Goal: Transaction & Acquisition: Purchase product/service

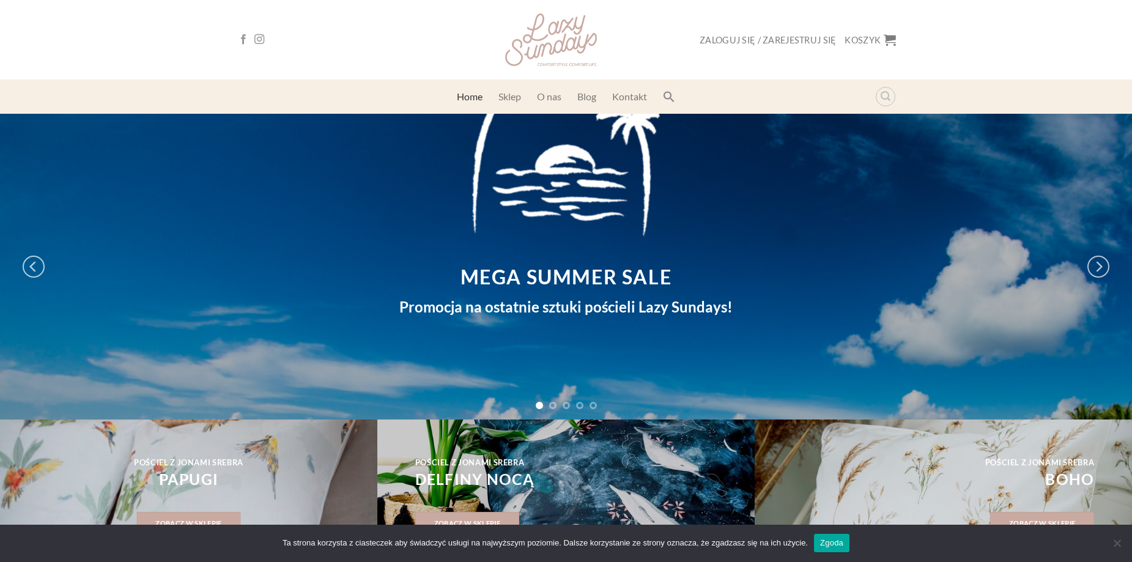
drag, startPoint x: 52, startPoint y: 178, endPoint x: 81, endPoint y: 99, distance: 84.2
click at [561, 92] on link "O nas" at bounding box center [549, 97] width 24 height 22
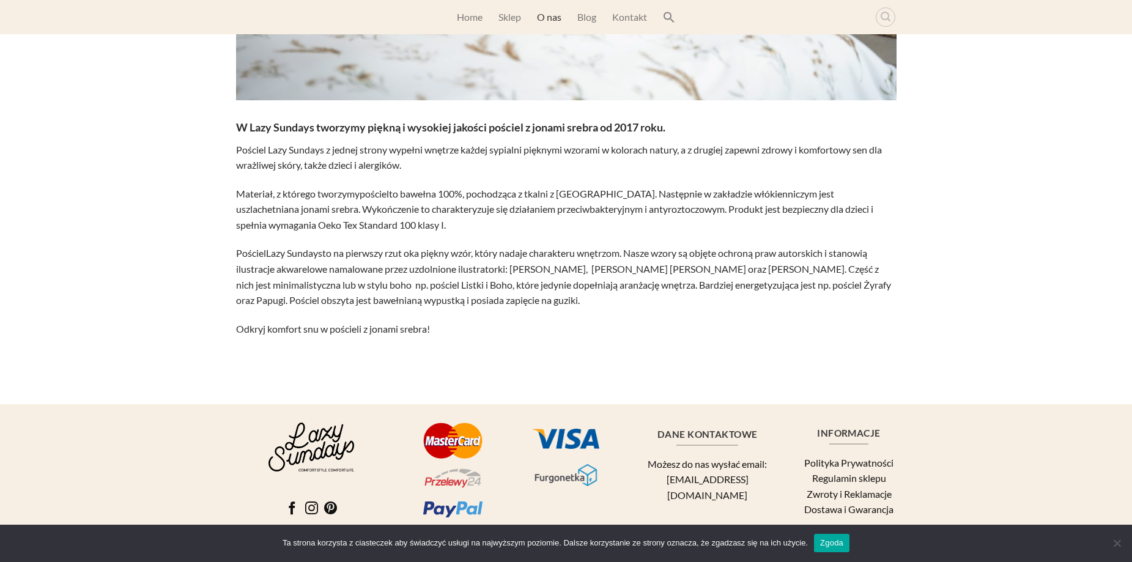
scroll to position [489, 0]
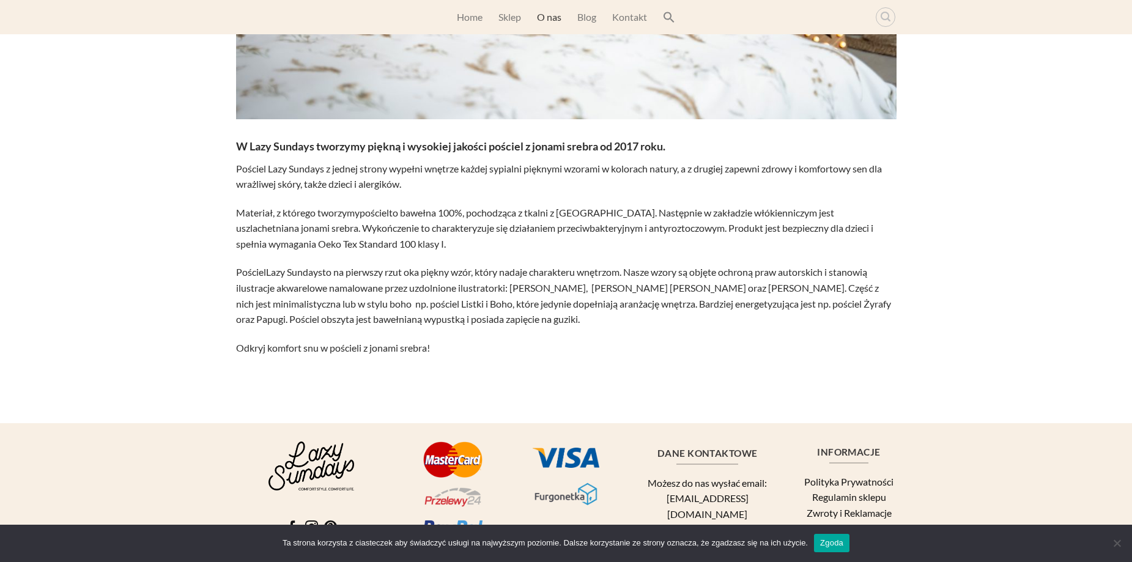
drag, startPoint x: 119, startPoint y: 363, endPoint x: 141, endPoint y: 329, distance: 40.4
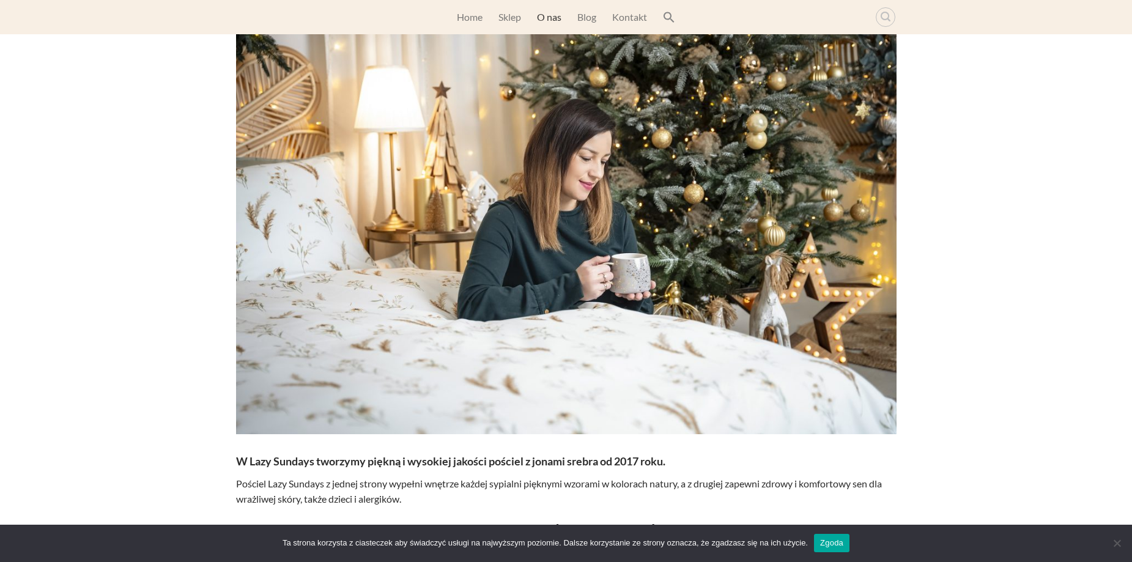
scroll to position [0, 0]
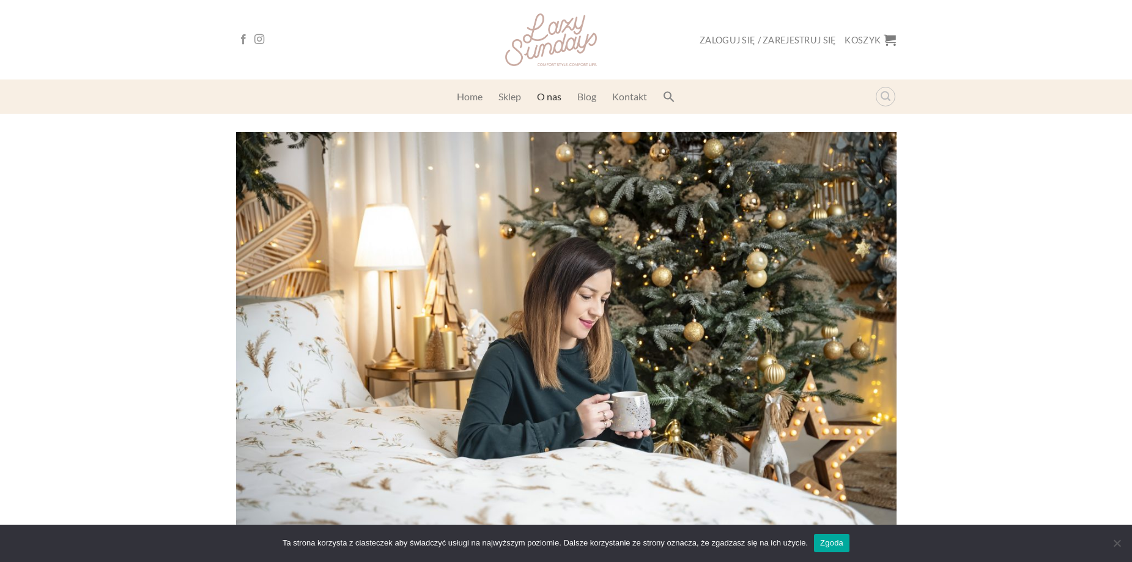
drag, startPoint x: 123, startPoint y: 398, endPoint x: 151, endPoint y: 277, distance: 124.2
click at [597, 99] on link "Blog" at bounding box center [587, 97] width 19 height 22
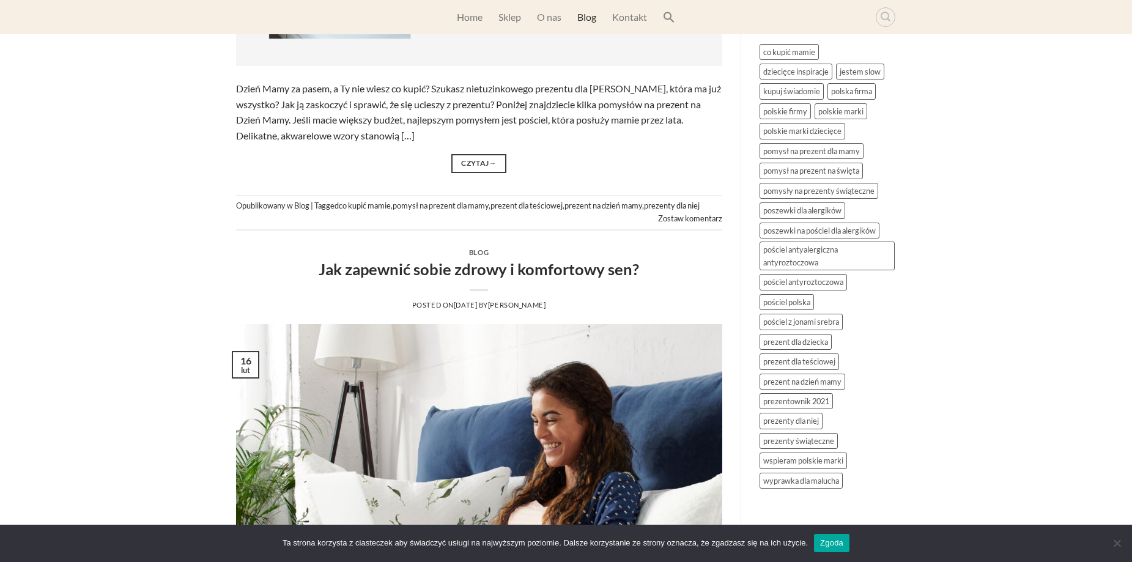
drag, startPoint x: 180, startPoint y: 251, endPoint x: 184, endPoint y: 234, distance: 17.4
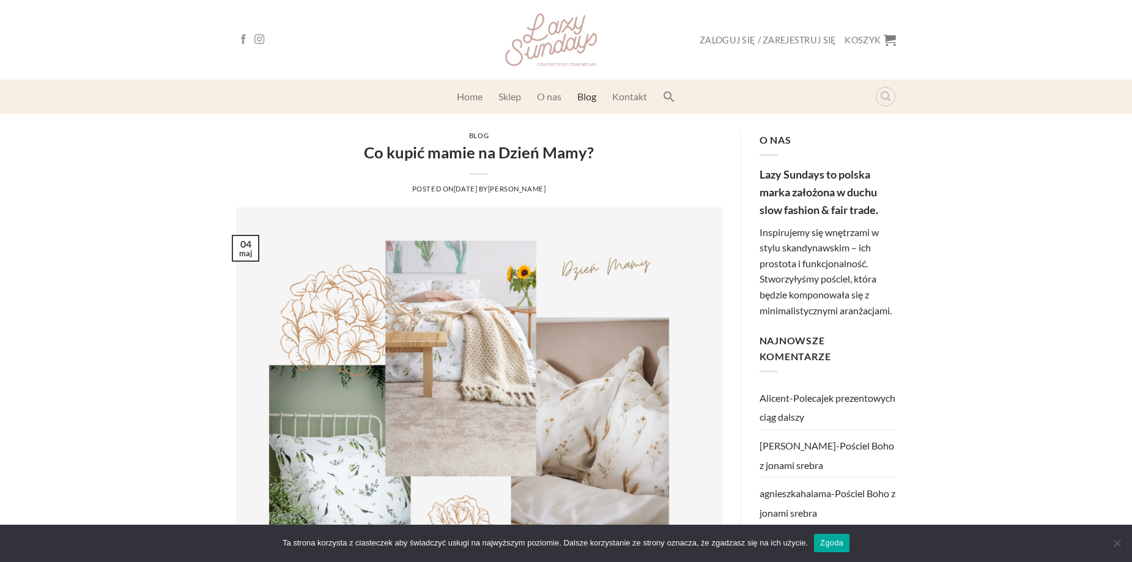
drag, startPoint x: 195, startPoint y: 317, endPoint x: 216, endPoint y: 172, distance: 146.6
click at [513, 105] on link "Sklep" at bounding box center [510, 97] width 23 height 22
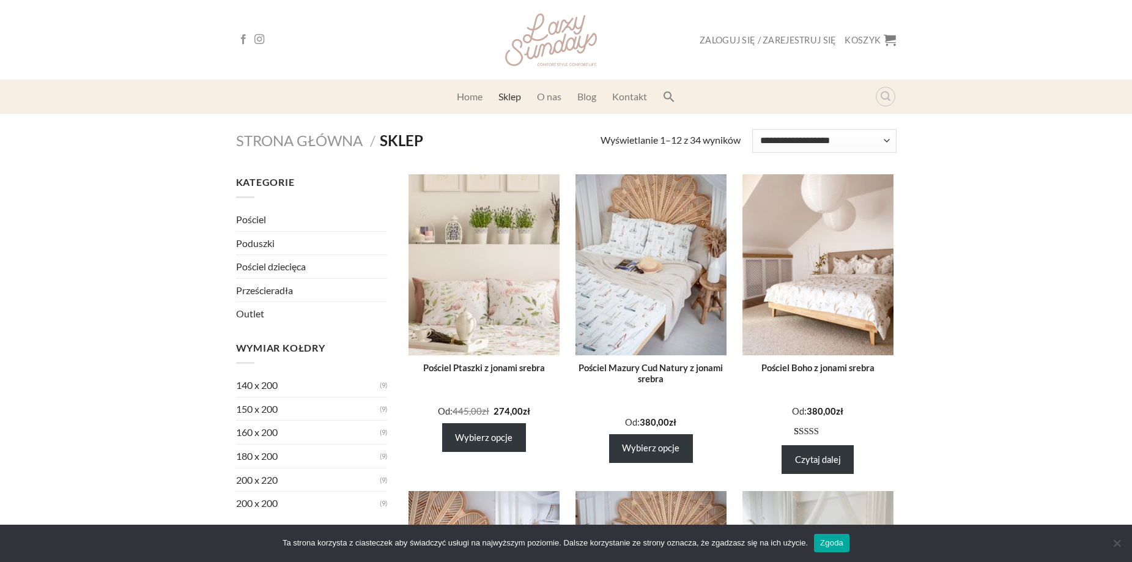
click at [269, 287] on link "Prześcieradła" at bounding box center [312, 290] width 152 height 23
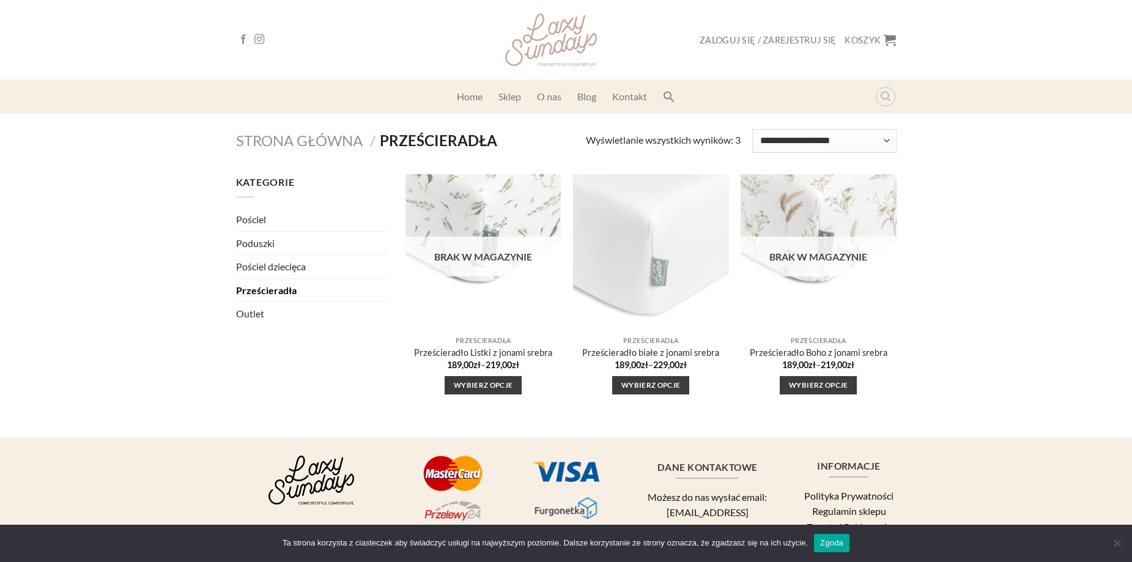
click at [670, 256] on img "Prześcieradło białe z jonami srebra" at bounding box center [650, 251] width 171 height 171
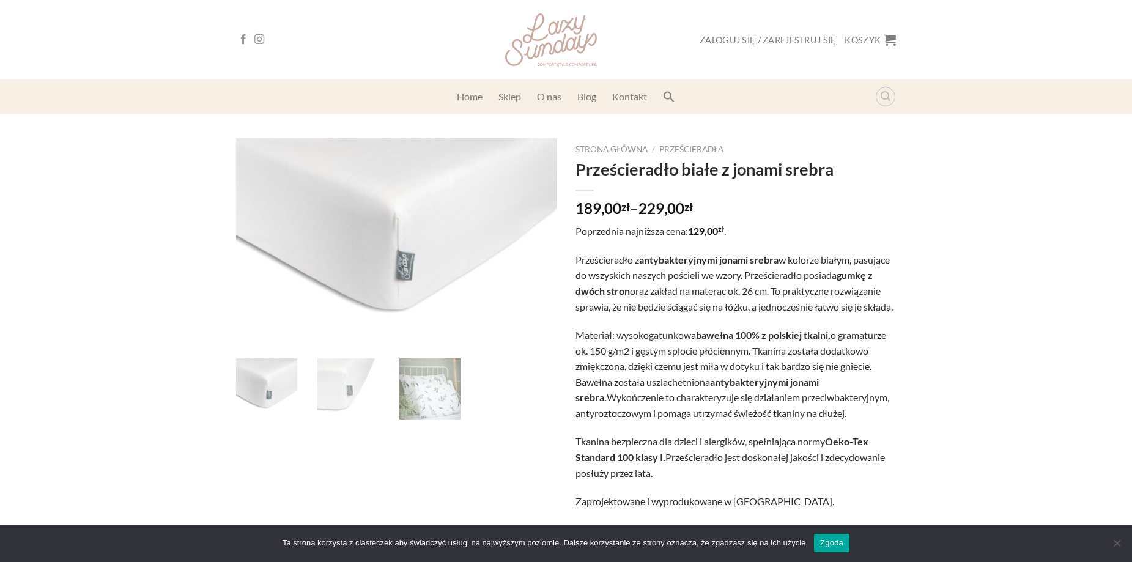
click at [365, 412] on img at bounding box center [348, 389] width 61 height 61
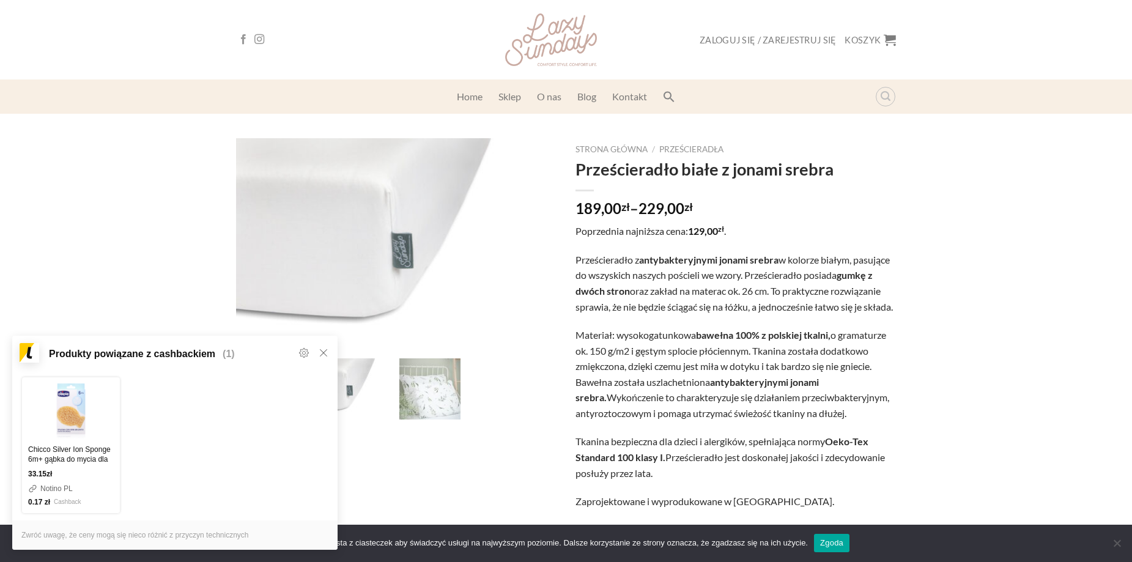
click at [324, 353] on icon at bounding box center [323, 352] width 7 height 7
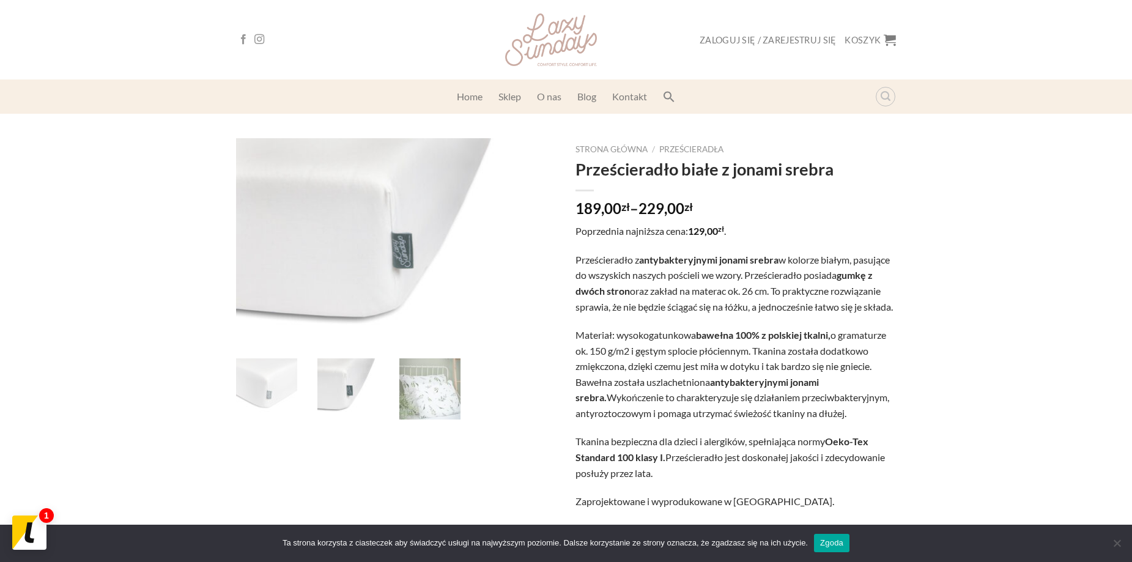
click at [398, 402] on li at bounding box center [437, 389] width 82 height 61
click at [417, 411] on img at bounding box center [430, 389] width 61 height 61
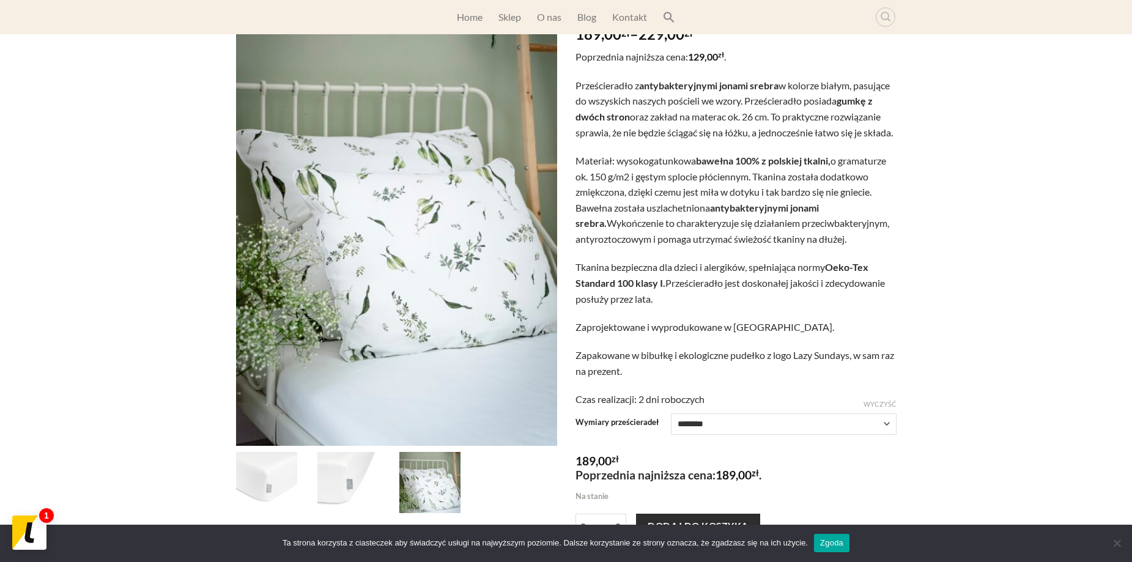
drag, startPoint x: 100, startPoint y: 313, endPoint x: 50, endPoint y: 436, distance: 132.8
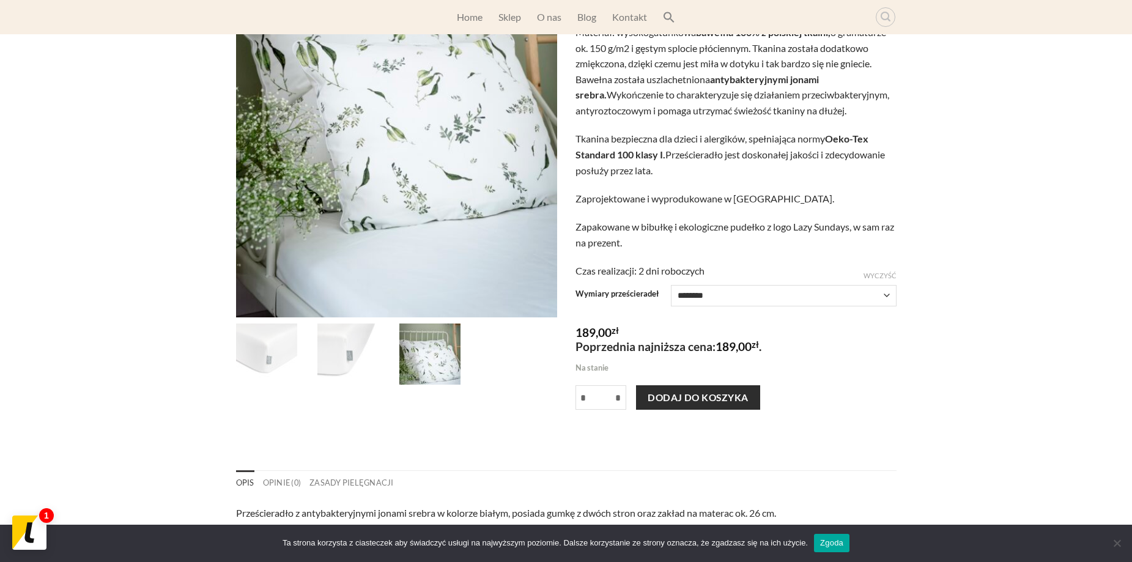
drag, startPoint x: 78, startPoint y: 384, endPoint x: 85, endPoint y: 370, distance: 15.6
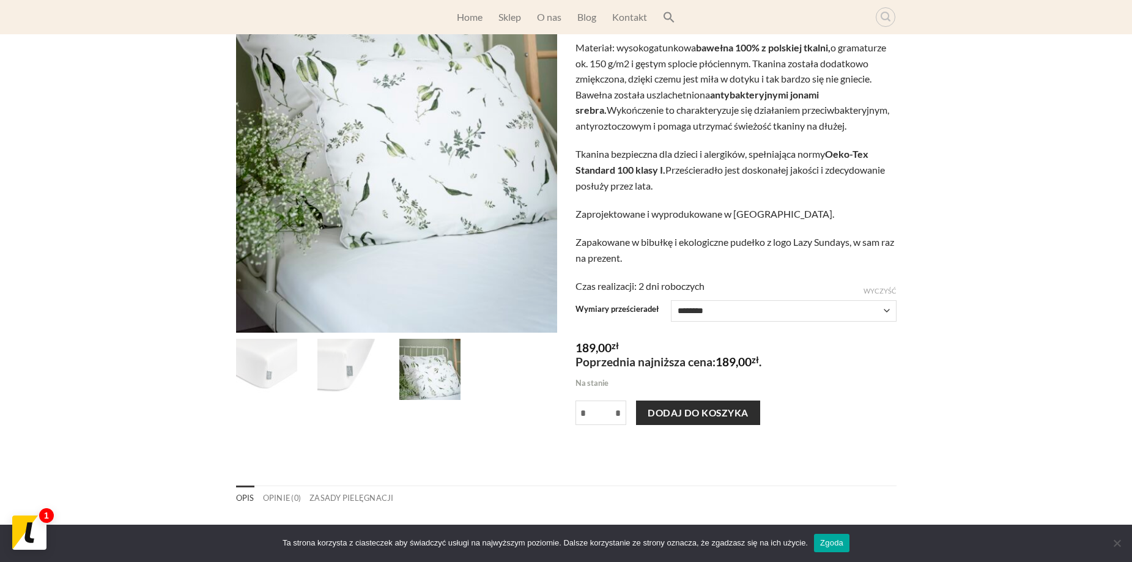
click at [770, 322] on select "**********" at bounding box center [784, 310] width 226 height 21
click at [671, 316] on select "**********" at bounding box center [784, 310] width 226 height 21
select select "*********"
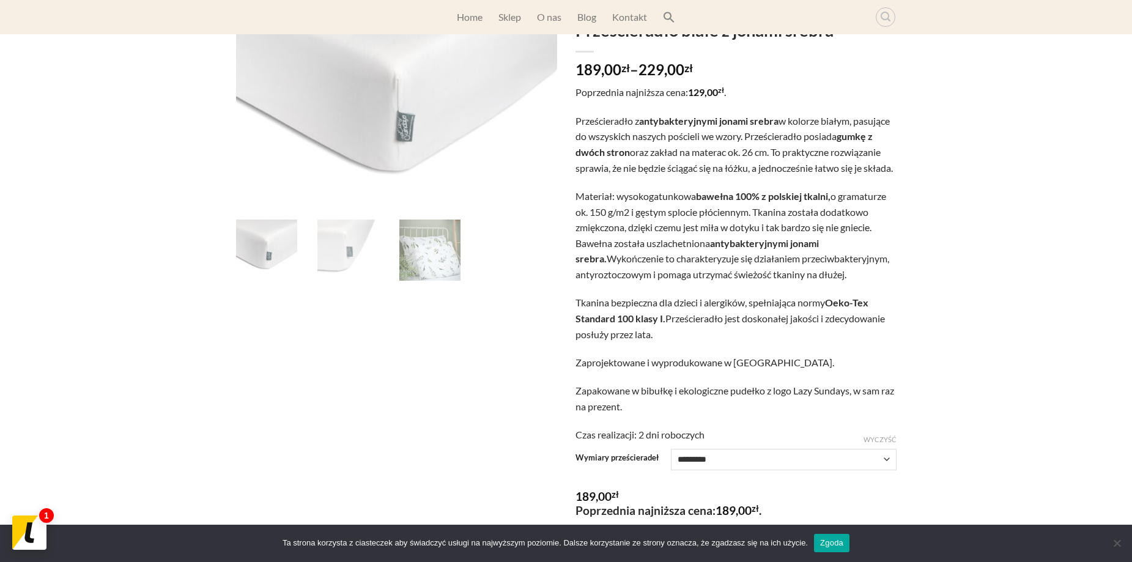
scroll to position [123, 0]
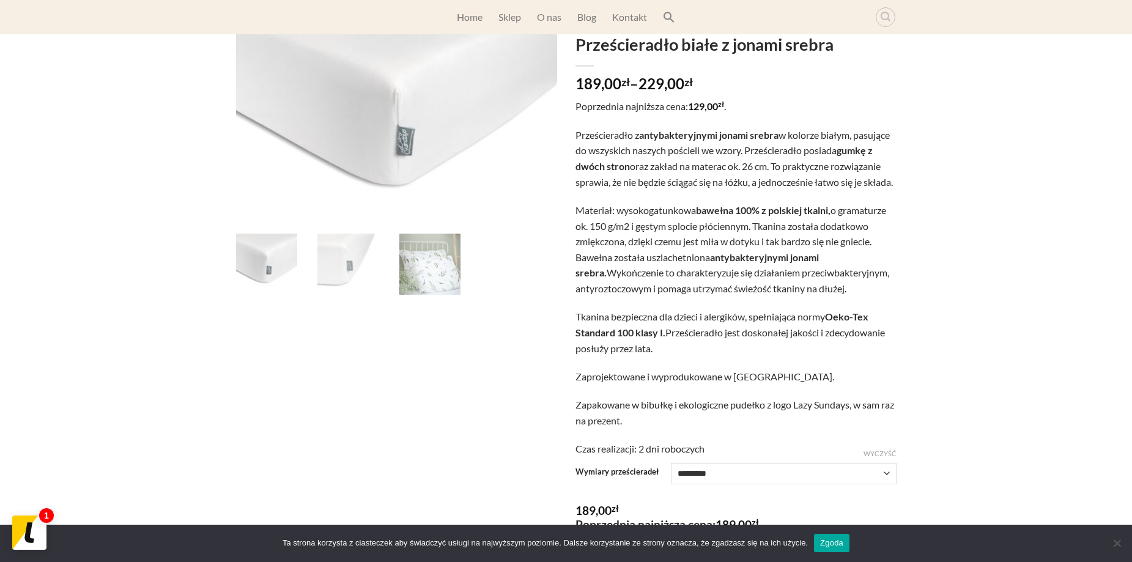
drag, startPoint x: 329, startPoint y: 329, endPoint x: 335, endPoint y: 305, distance: 24.6
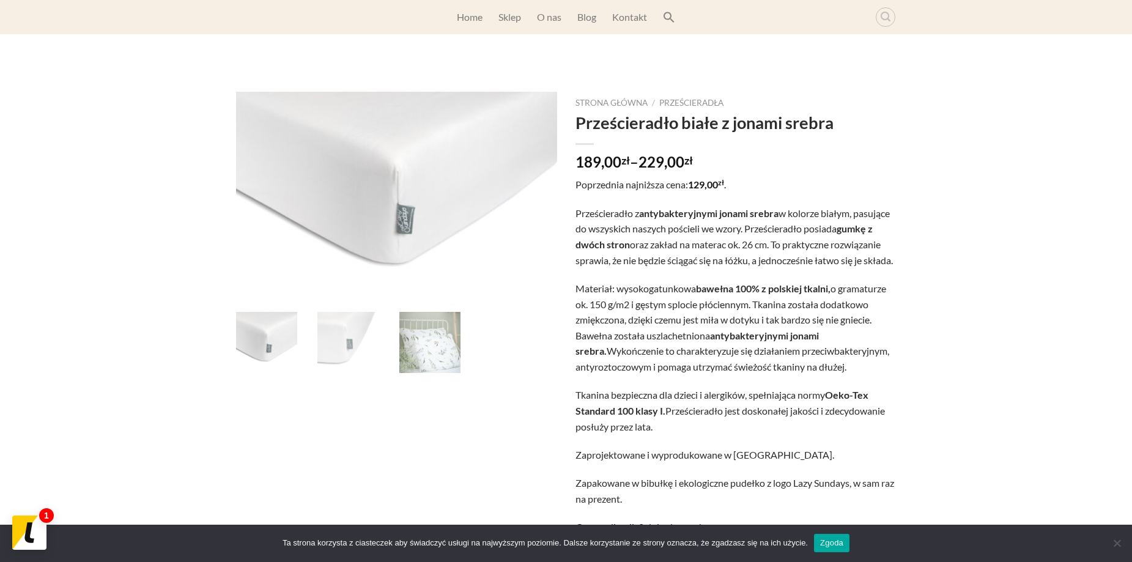
scroll to position [0, 0]
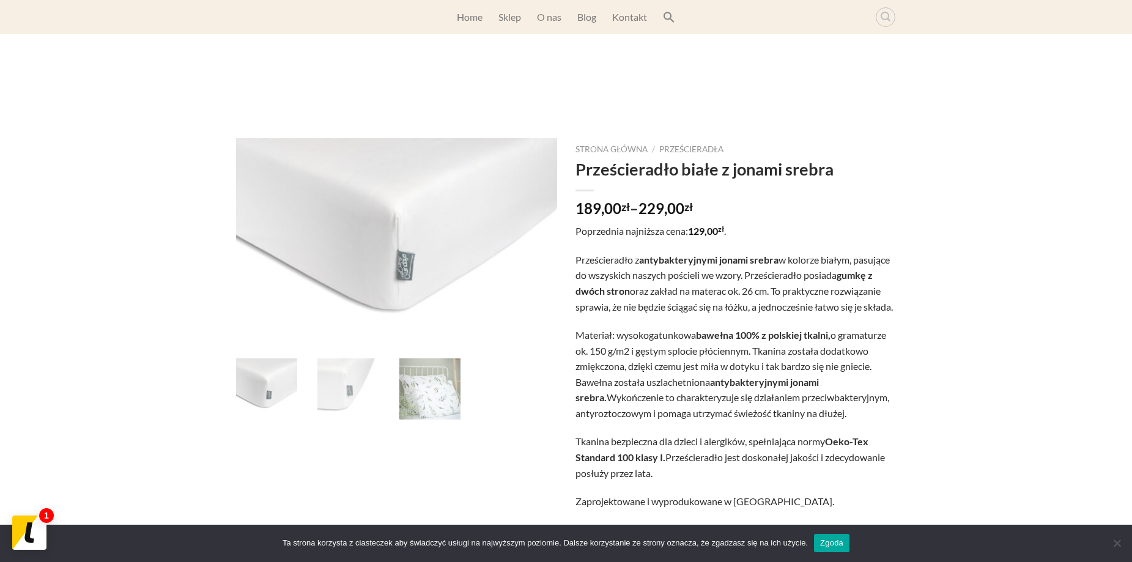
drag, startPoint x: 324, startPoint y: 418, endPoint x: 335, endPoint y: 365, distance: 54.4
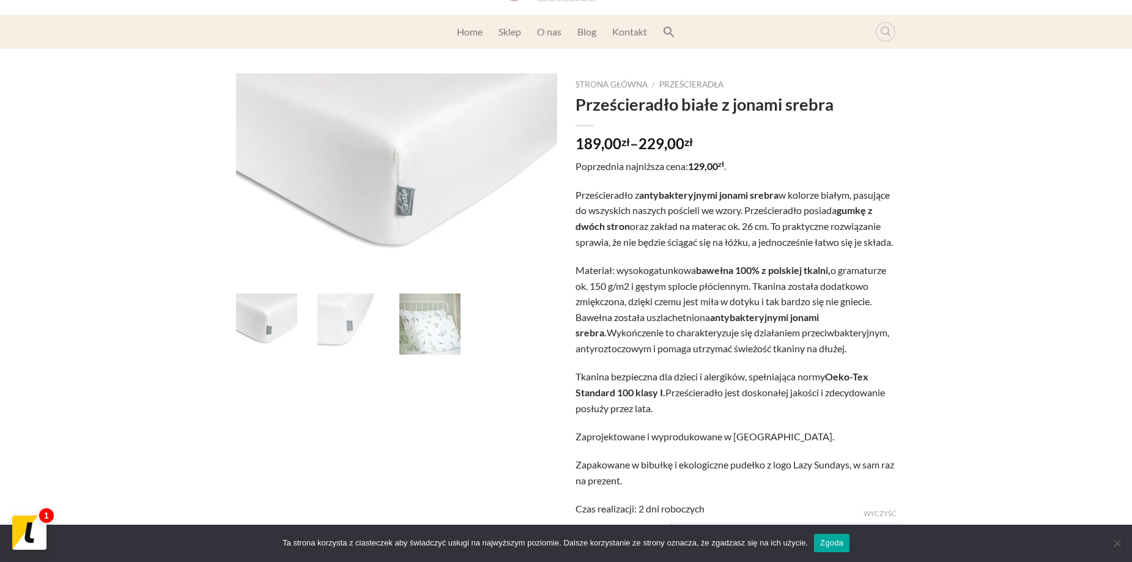
drag, startPoint x: 730, startPoint y: 377, endPoint x: 742, endPoint y: 401, distance: 25.7
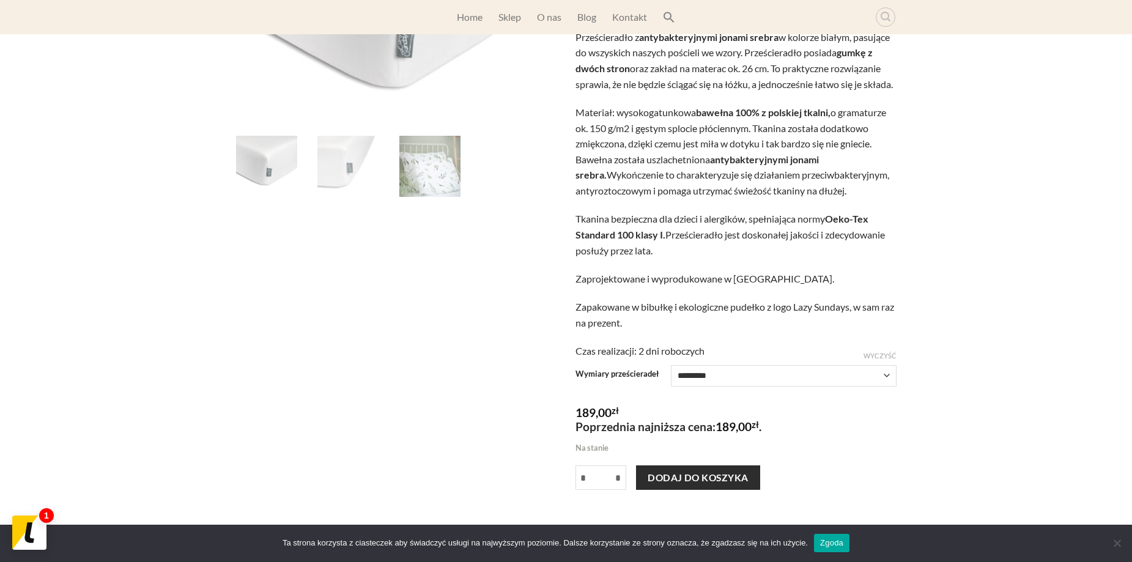
drag, startPoint x: 742, startPoint y: 407, endPoint x: 767, endPoint y: 422, distance: 29.9
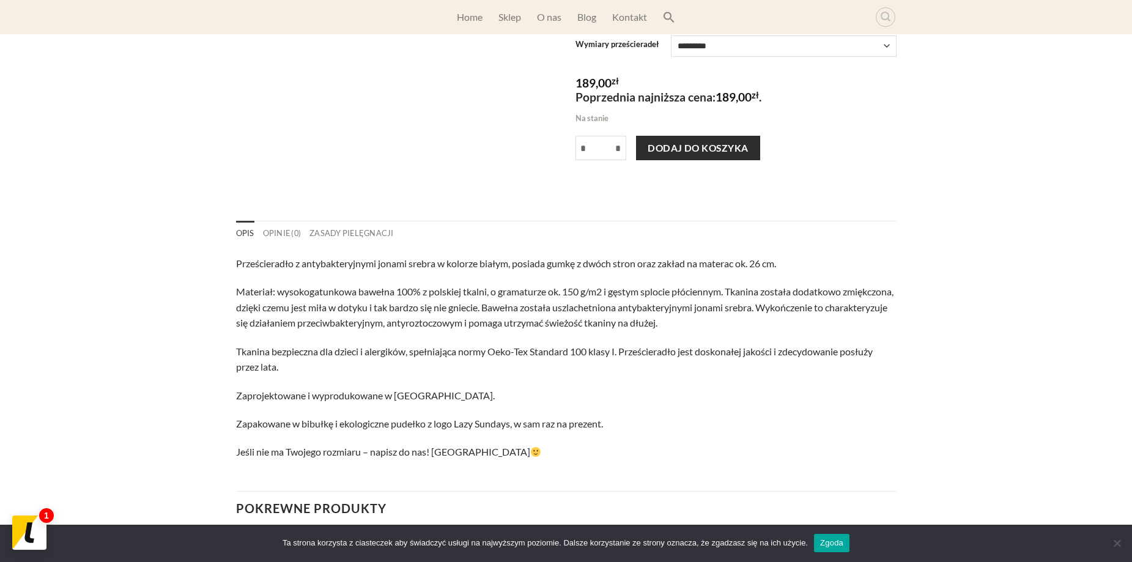
scroll to position [603, 0]
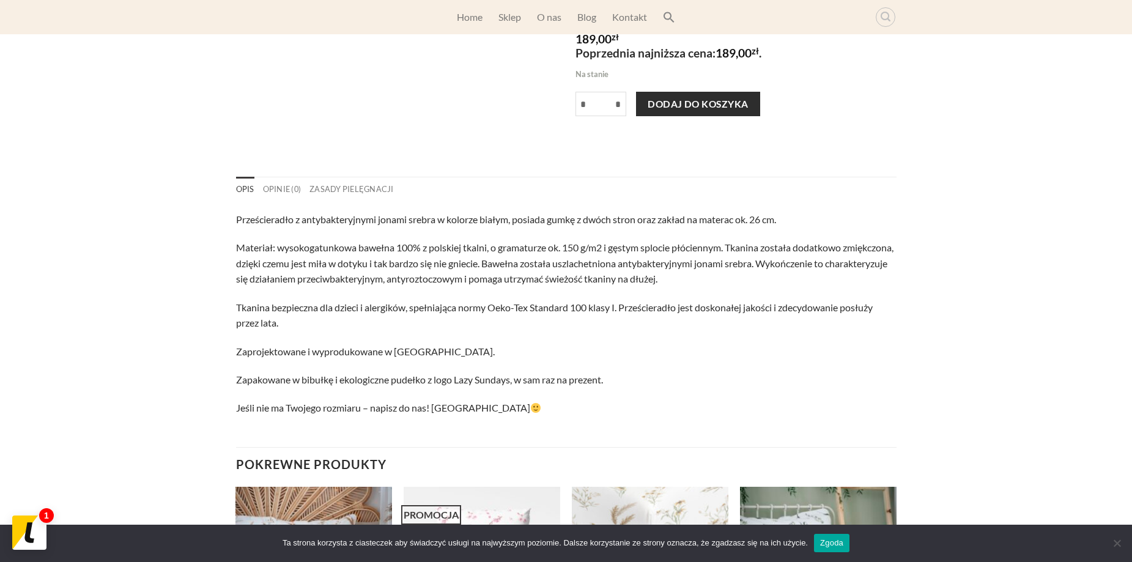
drag, startPoint x: 780, startPoint y: 422, endPoint x: 808, endPoint y: 471, distance: 56.5
